Goal: Information Seeking & Learning: Learn about a topic

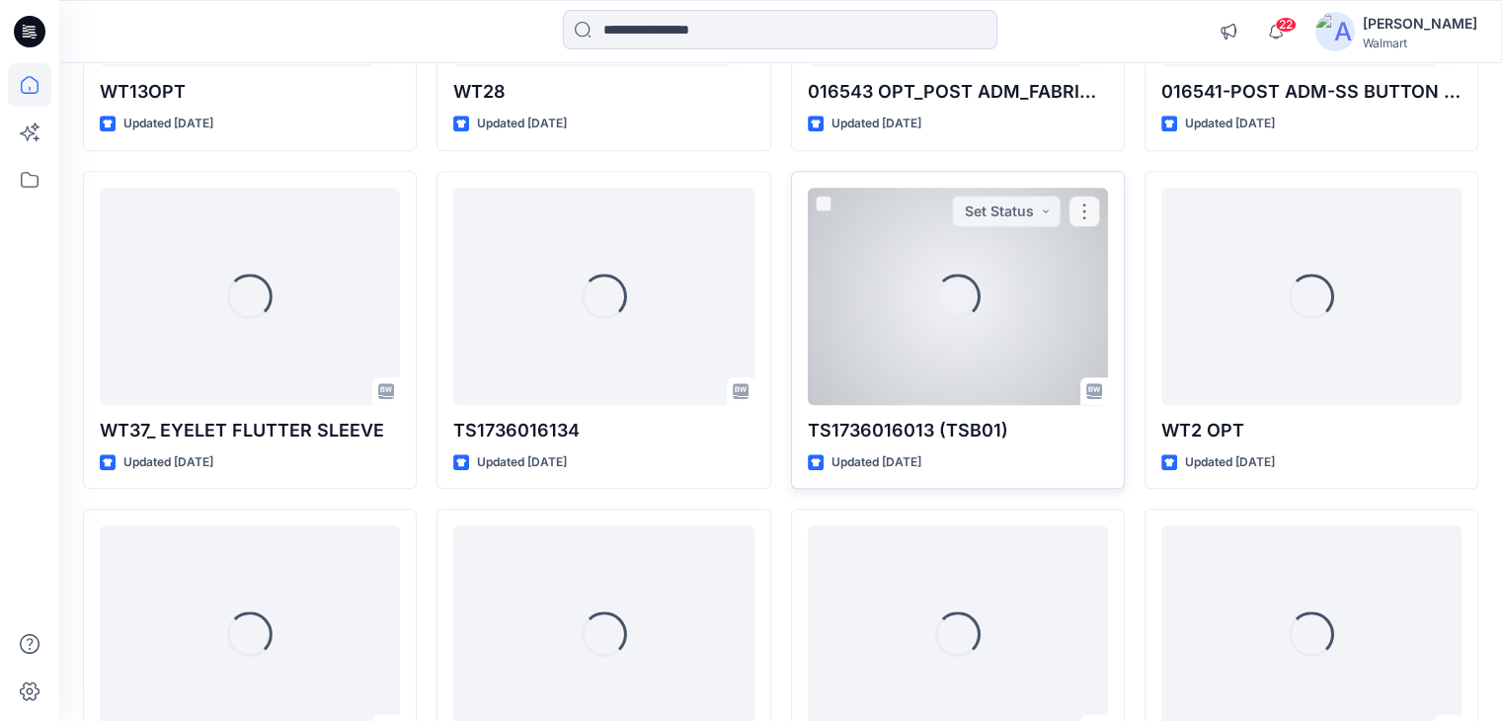
scroll to position [1659, 0]
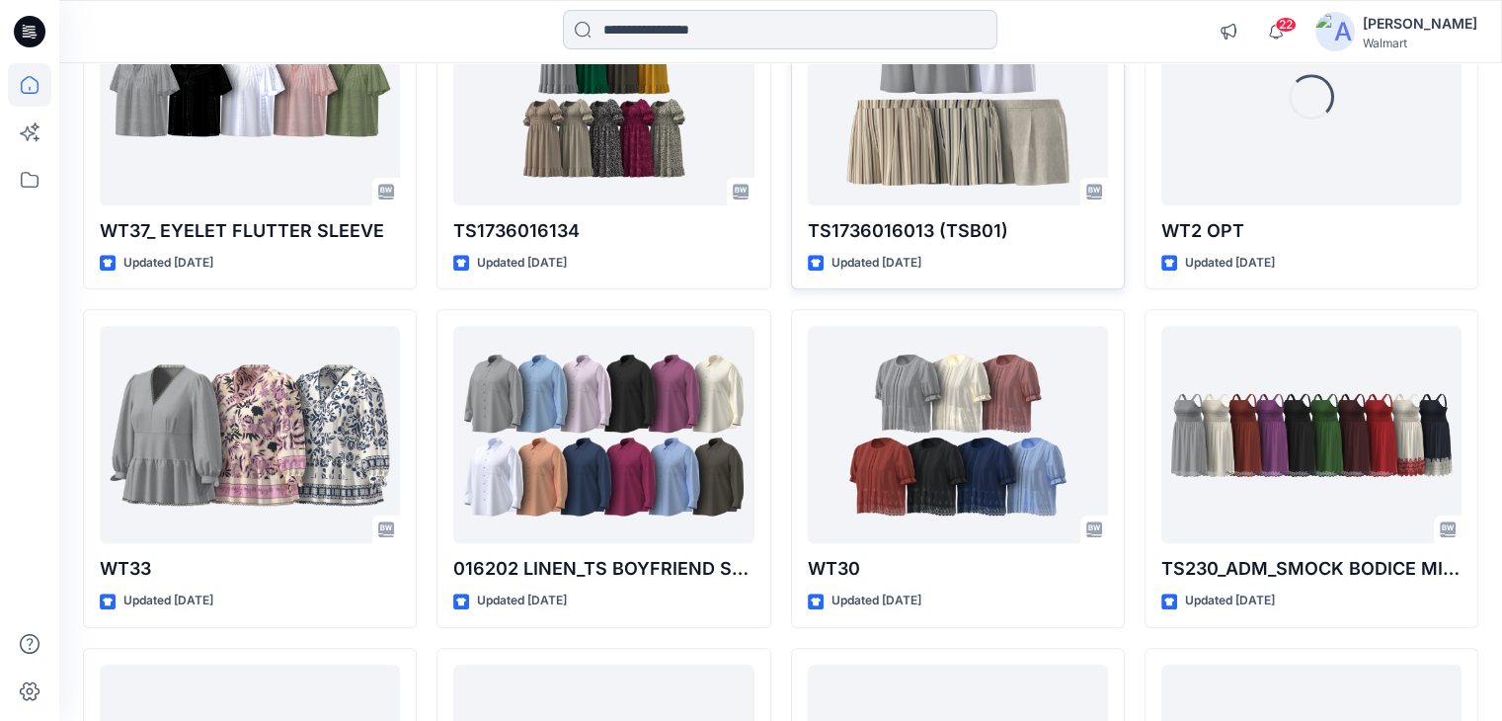
click at [672, 21] on input at bounding box center [780, 30] width 435 height 40
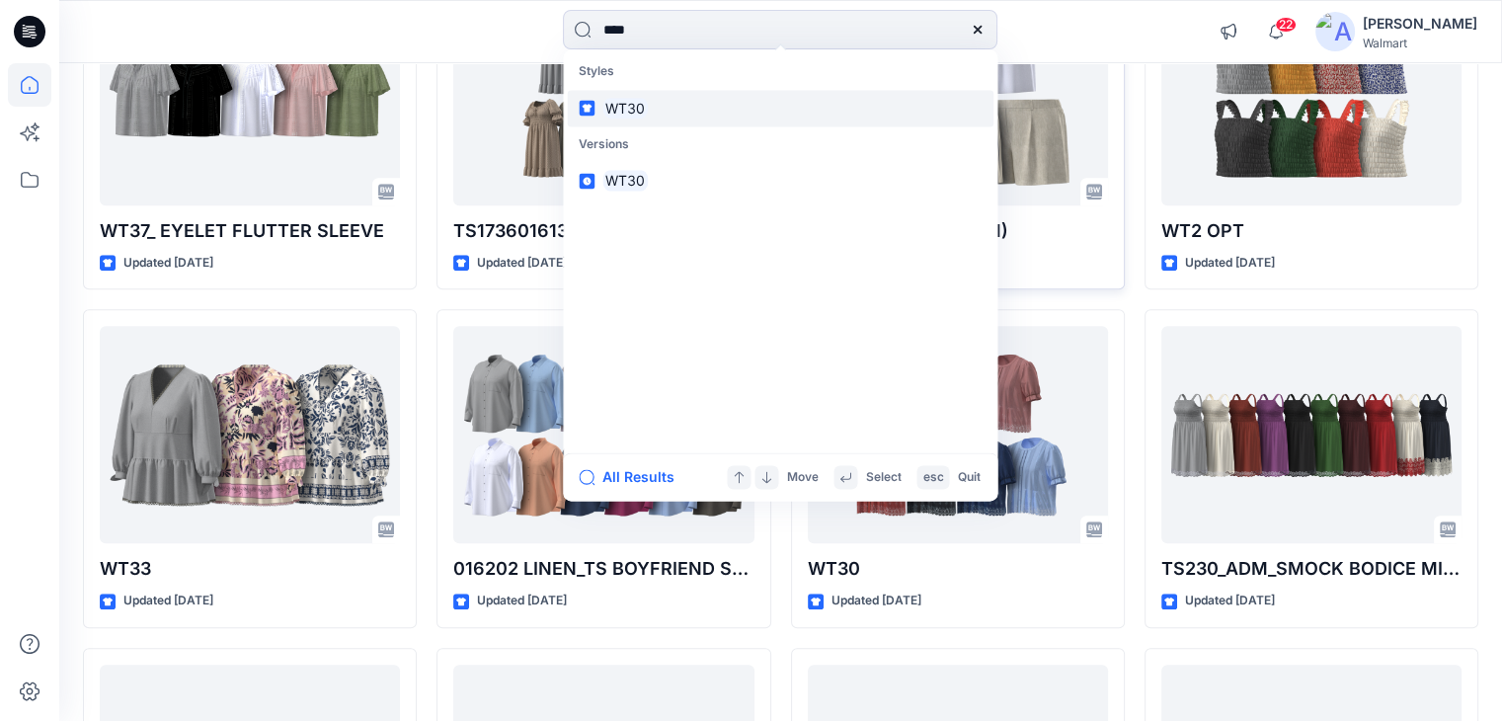
type input "****"
click at [663, 116] on link "WT30" at bounding box center [780, 108] width 427 height 37
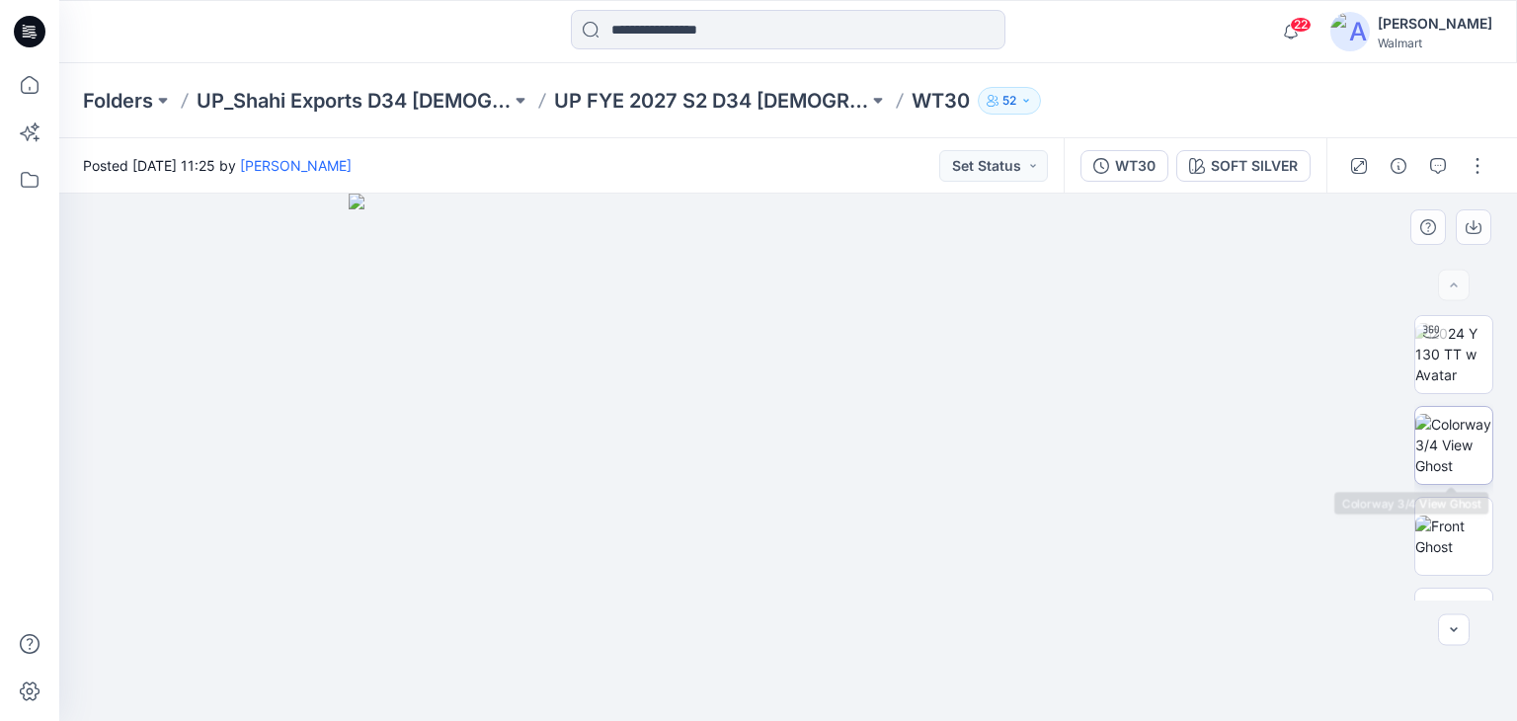
click at [1432, 455] on img at bounding box center [1453, 445] width 77 height 62
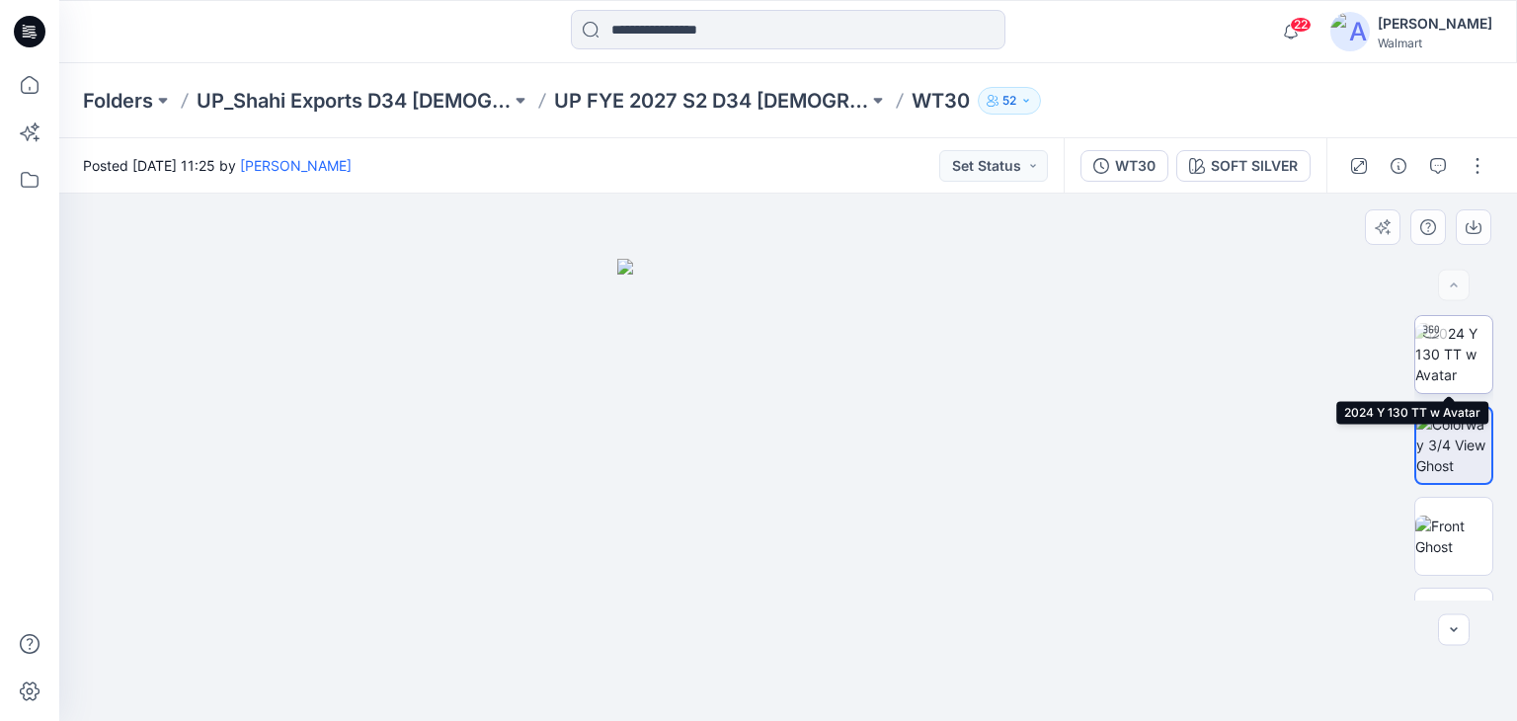
click at [1454, 362] on img at bounding box center [1453, 354] width 77 height 62
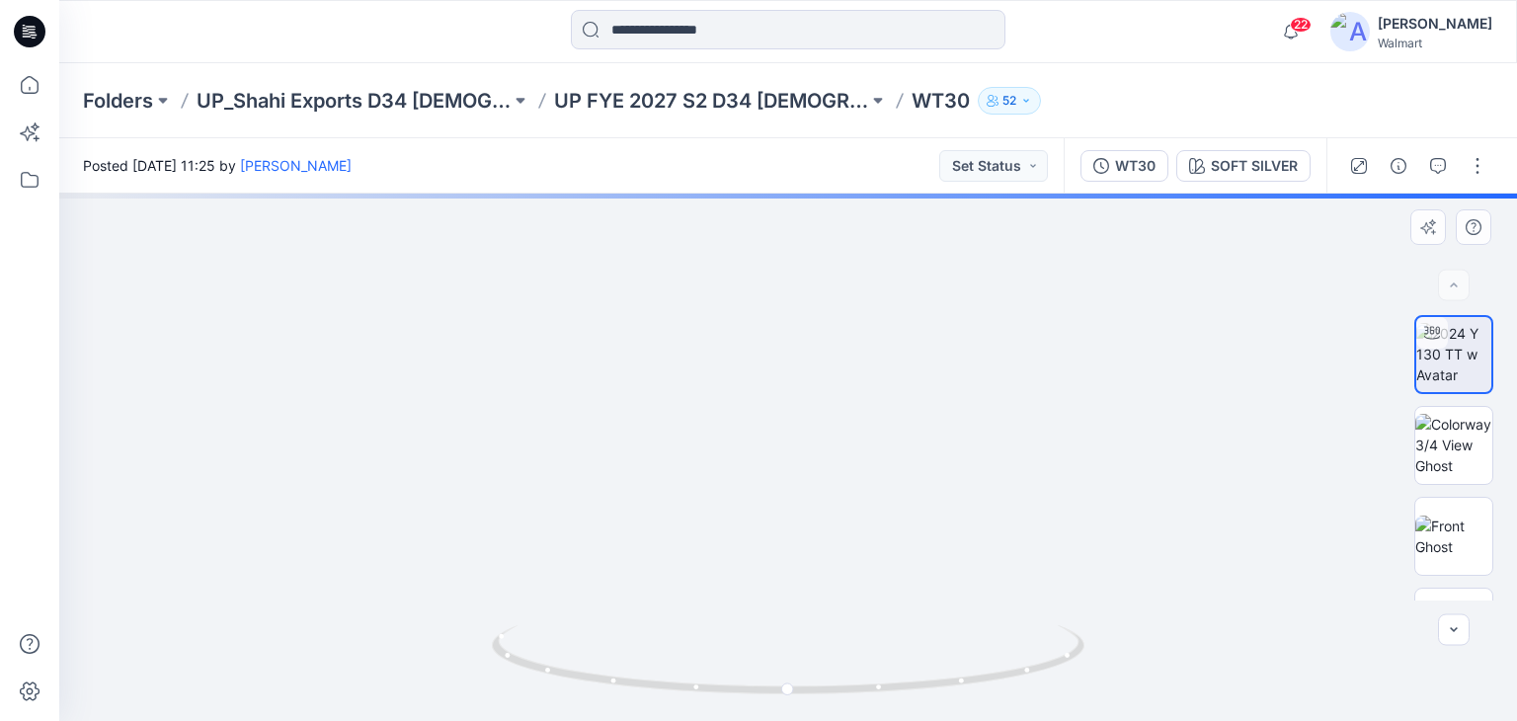
click at [890, 547] on img at bounding box center [788, 242] width 1389 height 958
drag, startPoint x: 922, startPoint y: 546, endPoint x: 876, endPoint y: 548, distance: 45.5
click at [876, 548] on img at bounding box center [788, 242] width 1389 height 957
drag, startPoint x: 896, startPoint y: 546, endPoint x: 853, endPoint y: 547, distance: 42.5
click at [853, 547] on img at bounding box center [788, 243] width 1389 height 956
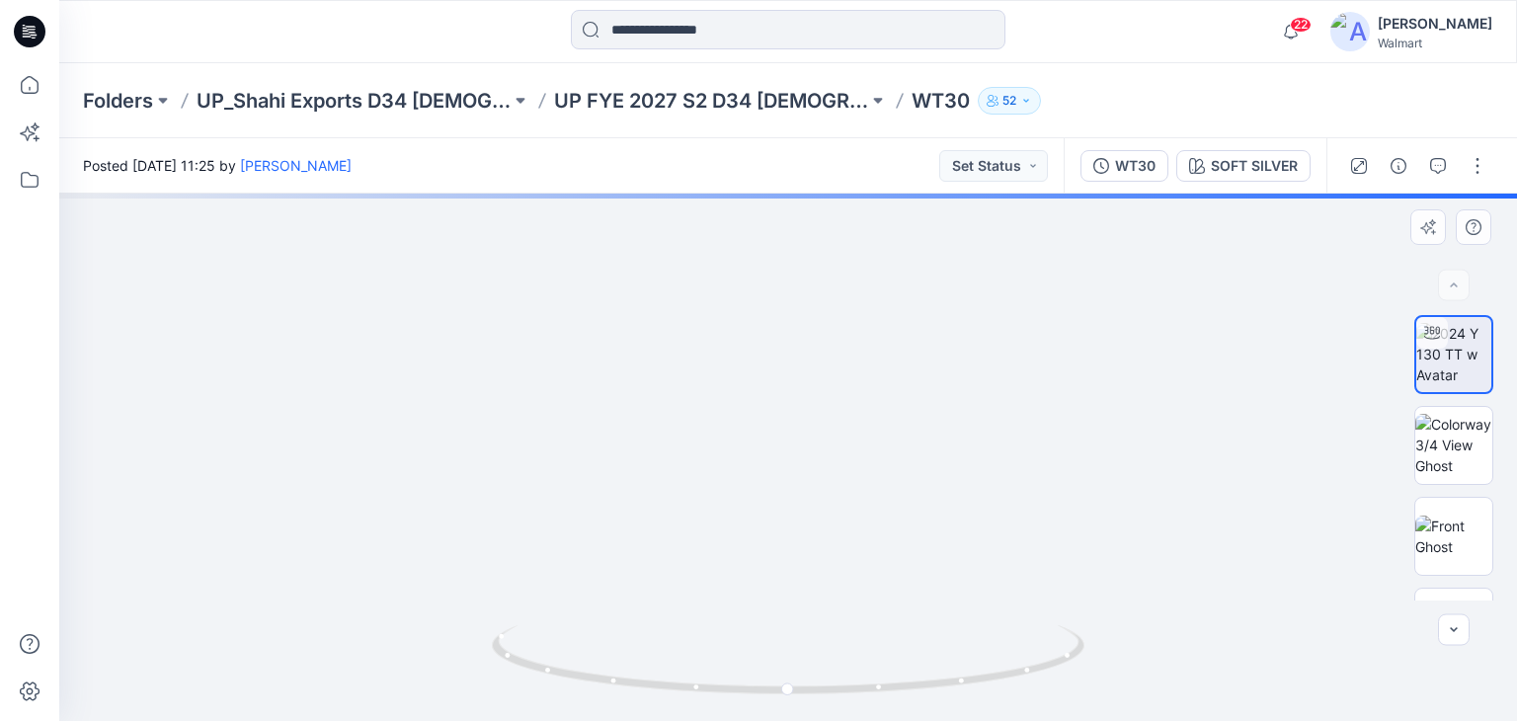
drag, startPoint x: 897, startPoint y: 537, endPoint x: 864, endPoint y: 639, distance: 106.8
click at [838, 538] on img at bounding box center [788, 244] width 1389 height 954
drag, startPoint x: 790, startPoint y: 688, endPoint x: 853, endPoint y: 672, distance: 65.4
click at [856, 679] on icon at bounding box center [791, 662] width 598 height 74
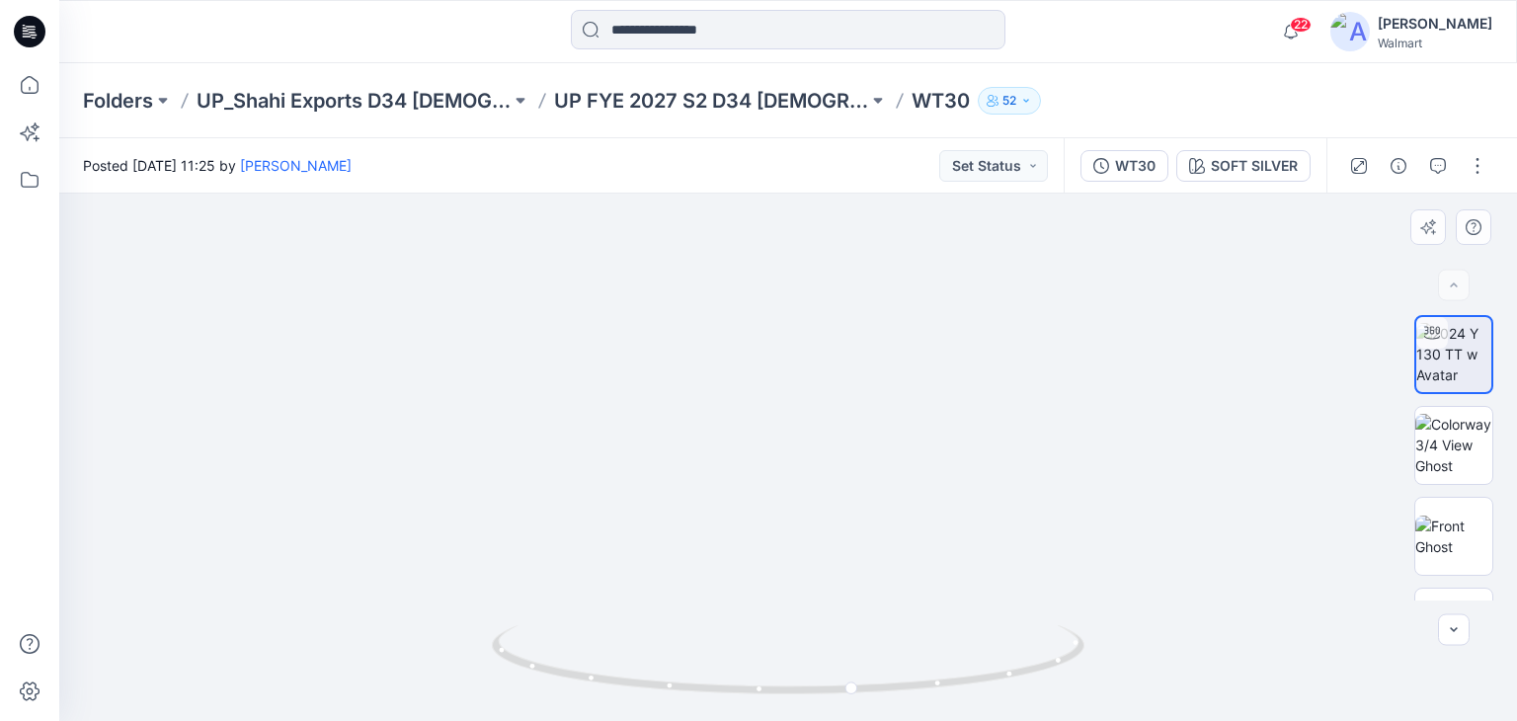
drag, startPoint x: 859, startPoint y: 540, endPoint x: 886, endPoint y: 569, distance: 39.1
click at [821, 540] on img at bounding box center [788, 245] width 1389 height 952
drag, startPoint x: 853, startPoint y: 688, endPoint x: 622, endPoint y: 691, distance: 231.1
click at [623, 691] on icon at bounding box center [791, 662] width 598 height 74
drag, startPoint x: 637, startPoint y: 685, endPoint x: 727, endPoint y: 691, distance: 90.1
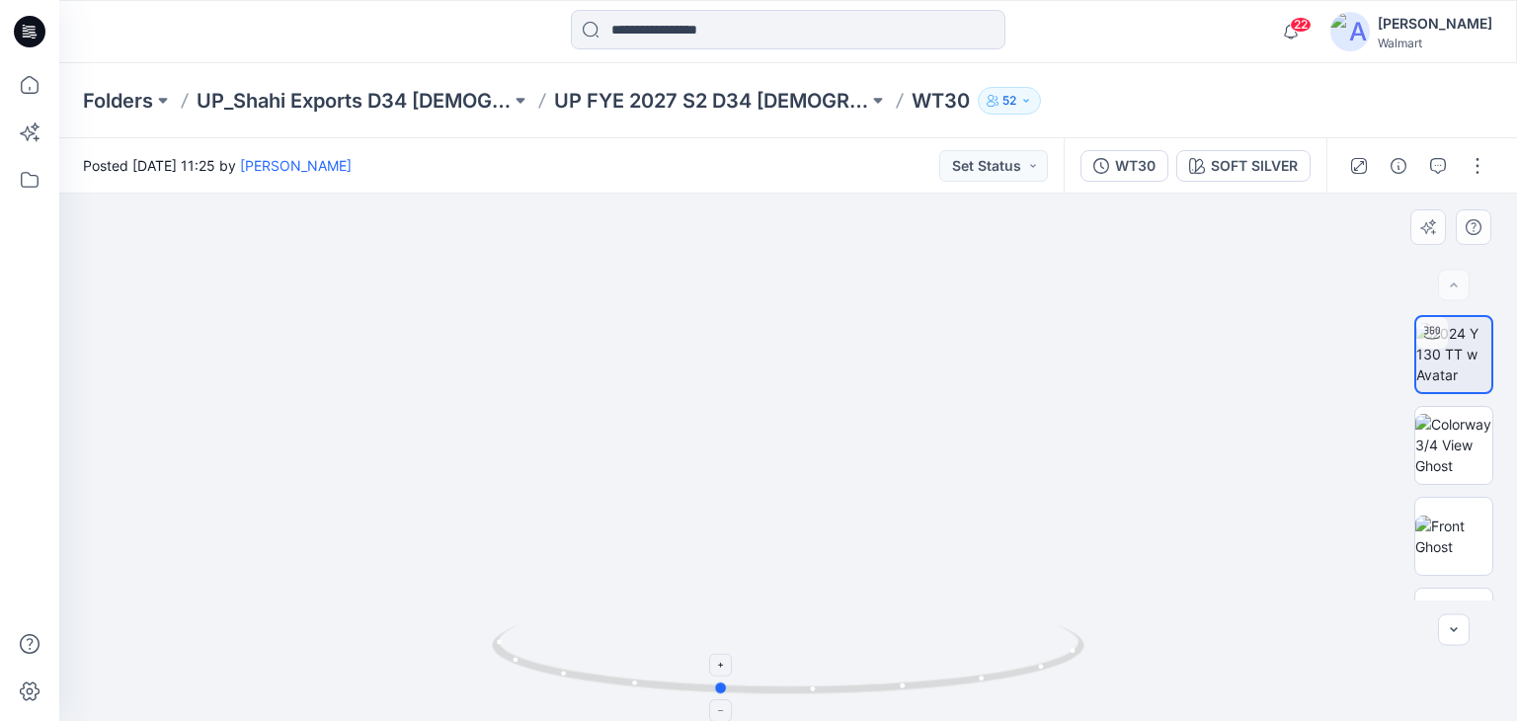
click at [727, 691] on icon at bounding box center [791, 662] width 598 height 74
drag, startPoint x: 715, startPoint y: 689, endPoint x: 877, endPoint y: 672, distance: 163.0
click at [877, 672] on icon at bounding box center [791, 662] width 598 height 74
drag, startPoint x: 872, startPoint y: 688, endPoint x: 736, endPoint y: 682, distance: 136.5
click at [736, 682] on icon at bounding box center [791, 662] width 598 height 74
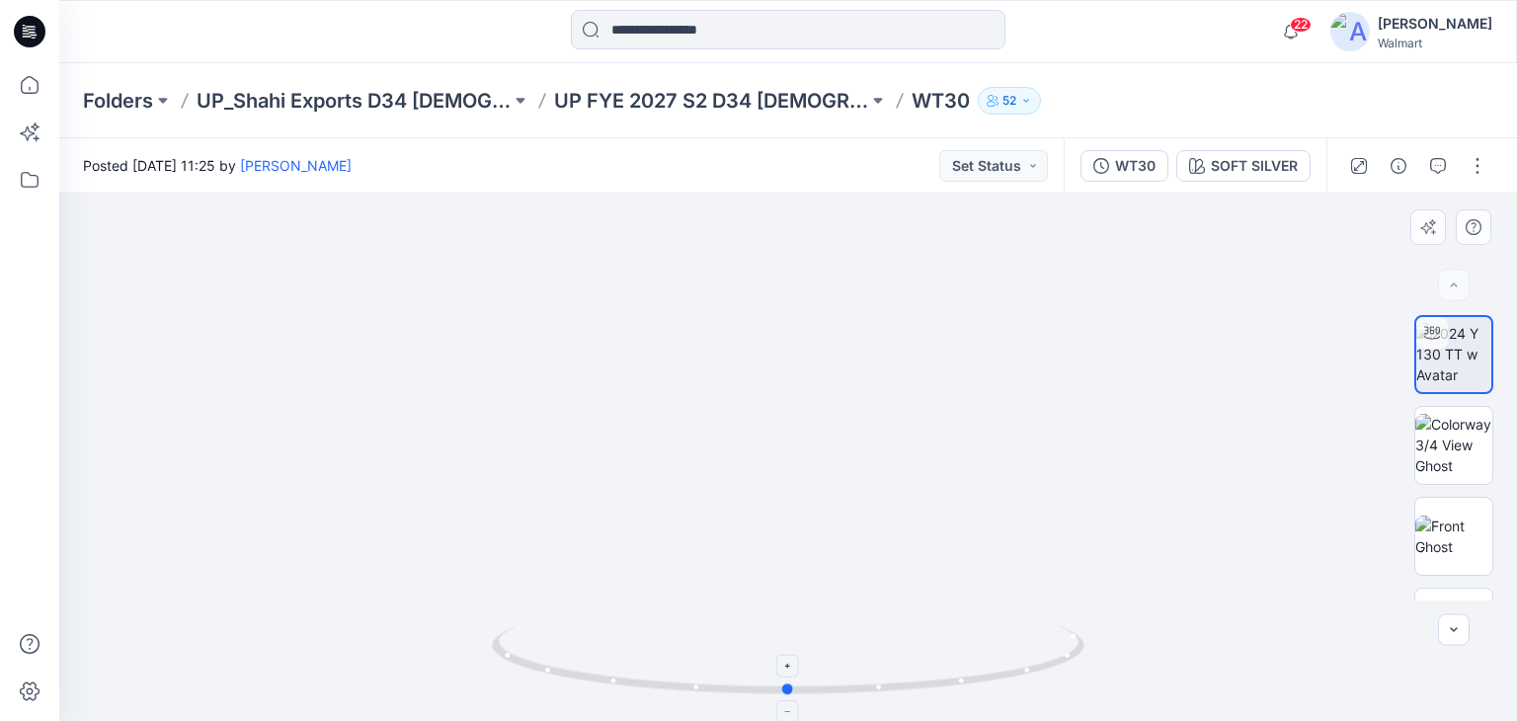
drag, startPoint x: 742, startPoint y: 690, endPoint x: 793, endPoint y: 684, distance: 51.7
click at [793, 684] on circle at bounding box center [789, 689] width 12 height 12
